Goal: Information Seeking & Learning: Learn about a topic

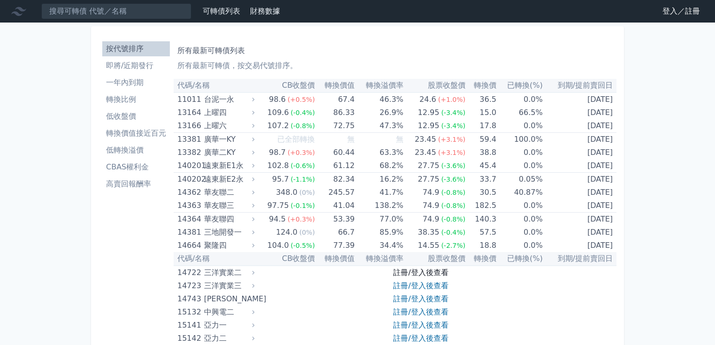
click at [407, 269] on link "註冊/登入後查看" at bounding box center [420, 272] width 55 height 9
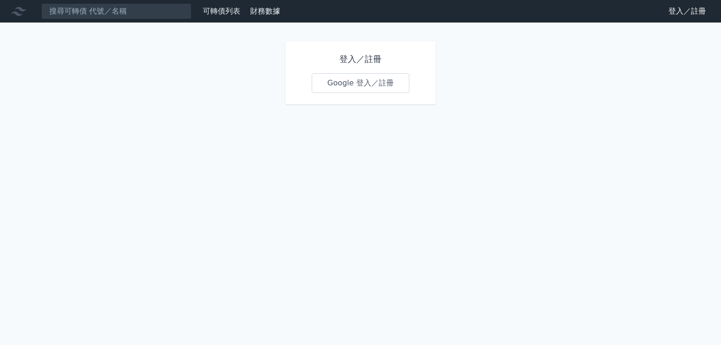
click at [354, 84] on link "Google 登入／註冊" at bounding box center [361, 83] width 98 height 20
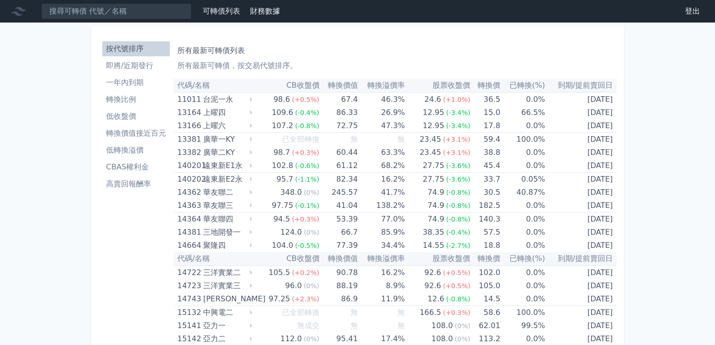
click at [135, 66] on li "即將/近期發行" at bounding box center [136, 65] width 68 height 11
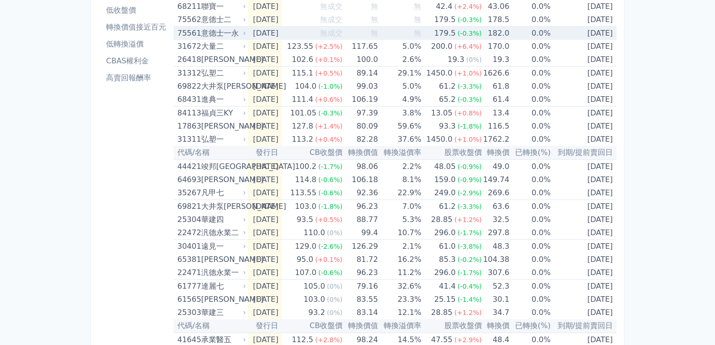
scroll to position [113, 0]
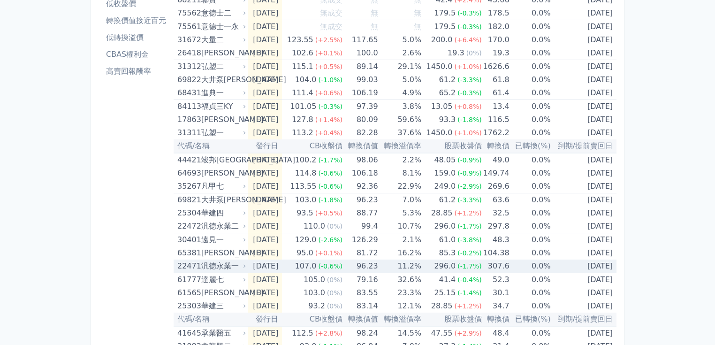
click at [215, 265] on div "汎德永業一" at bounding box center [222, 266] width 43 height 13
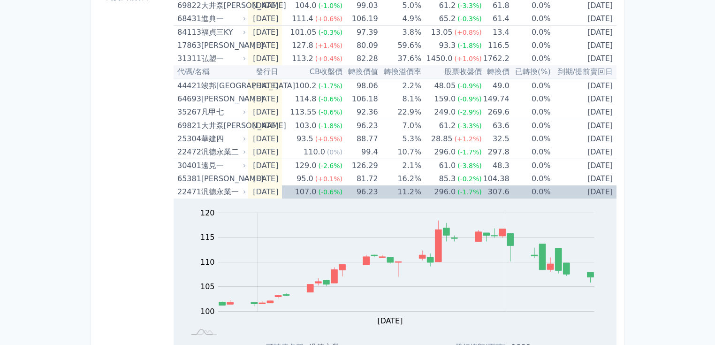
scroll to position [300, 0]
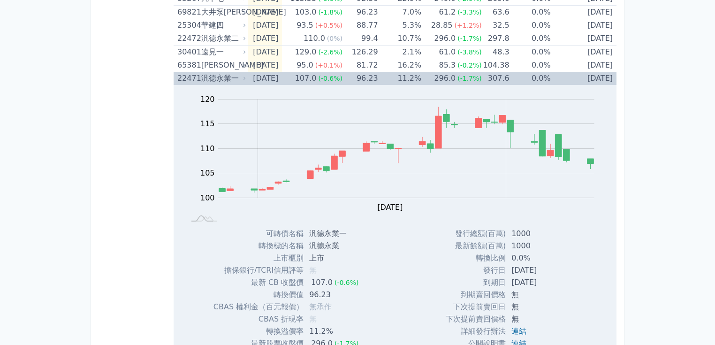
click at [226, 75] on div "汎德永業一" at bounding box center [222, 78] width 43 height 13
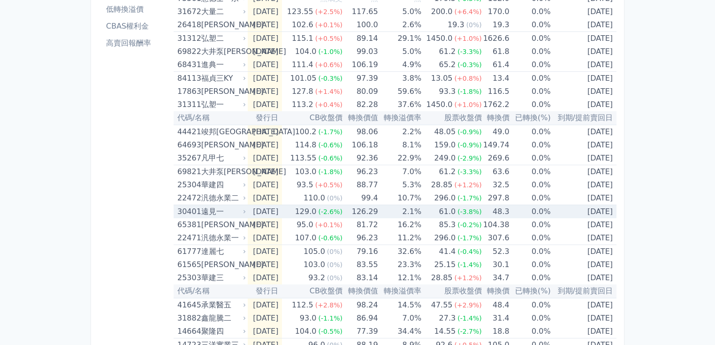
scroll to position [188, 0]
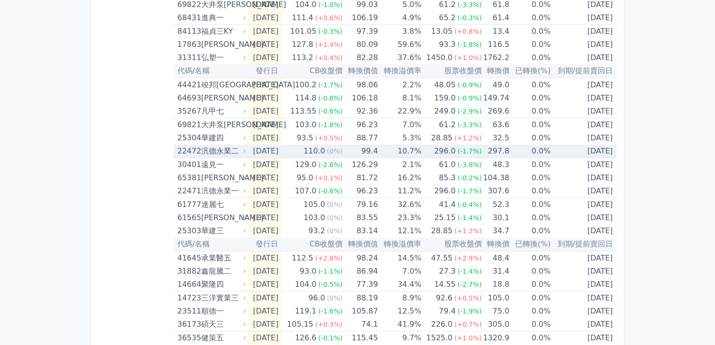
click at [219, 149] on div "汎德永業二" at bounding box center [222, 151] width 43 height 13
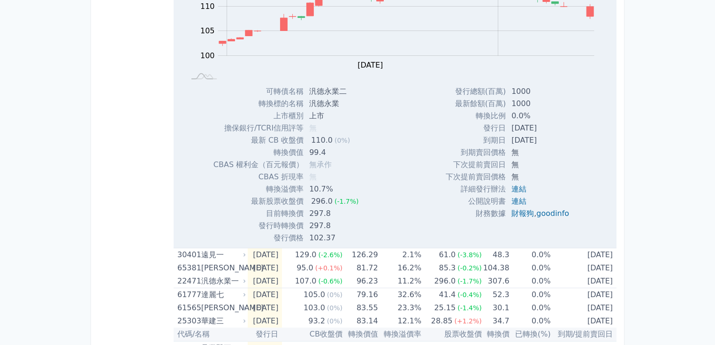
scroll to position [413, 0]
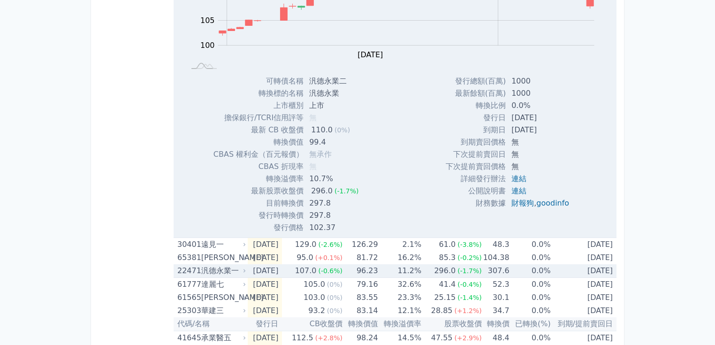
click at [216, 270] on div "汎德永業一" at bounding box center [222, 270] width 43 height 13
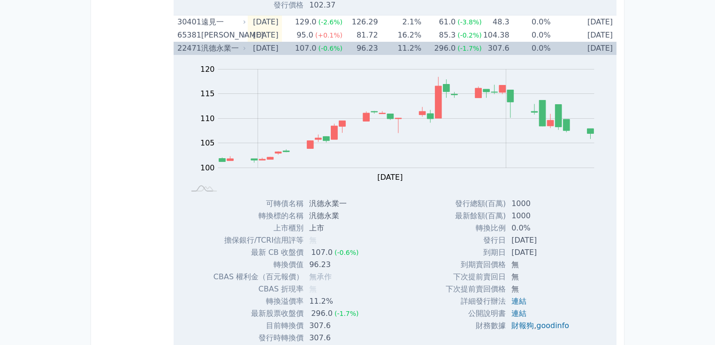
scroll to position [563, 0]
